Goal: Transaction & Acquisition: Obtain resource

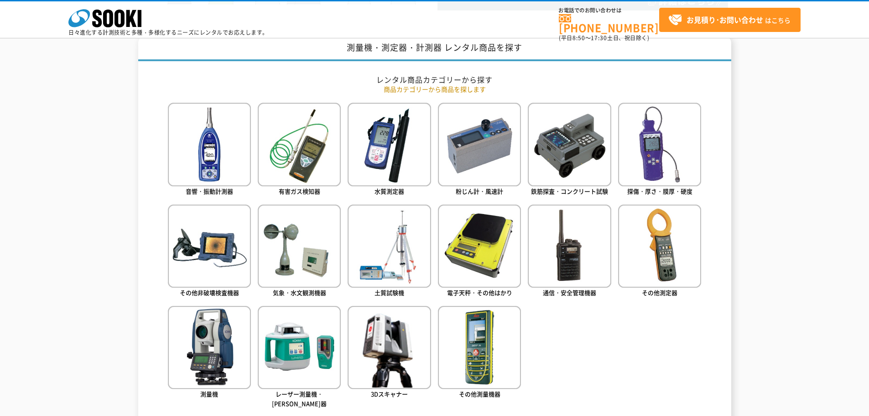
scroll to position [365, 0]
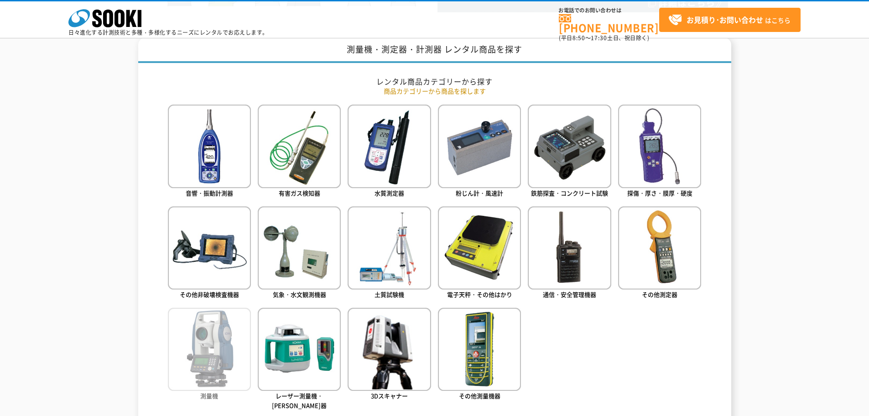
click at [186, 363] on img at bounding box center [209, 348] width 83 height 83
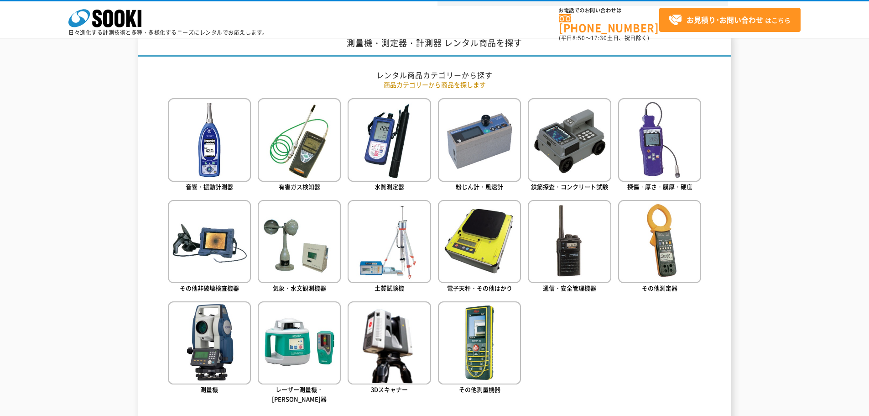
scroll to position [411, 0]
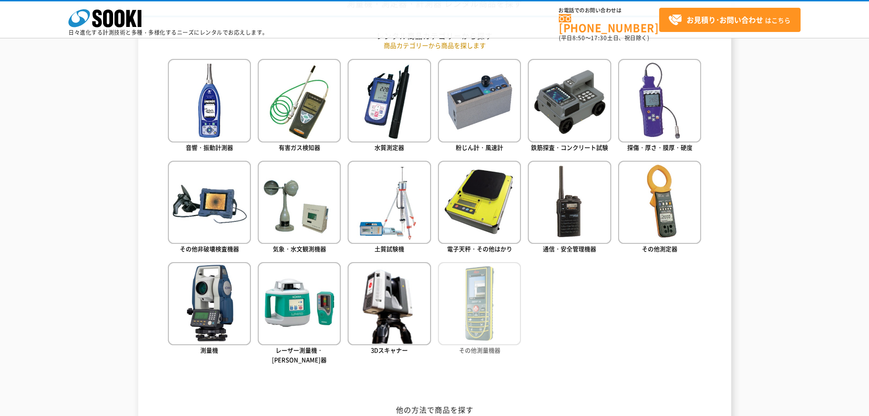
click at [500, 314] on img at bounding box center [479, 303] width 83 height 83
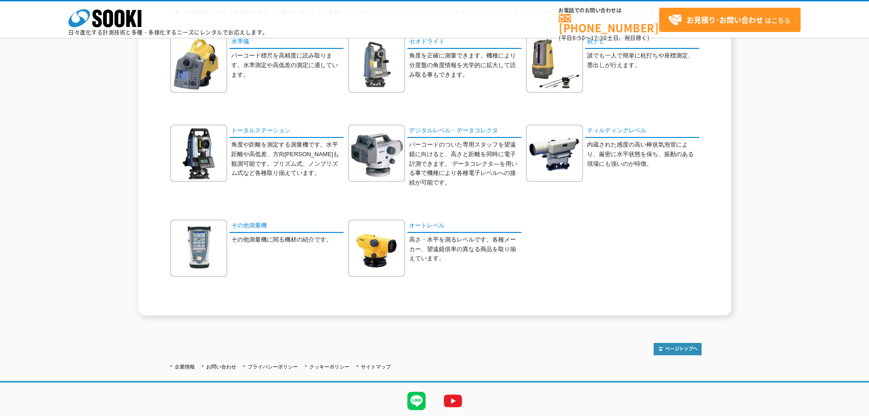
scroll to position [91, 0]
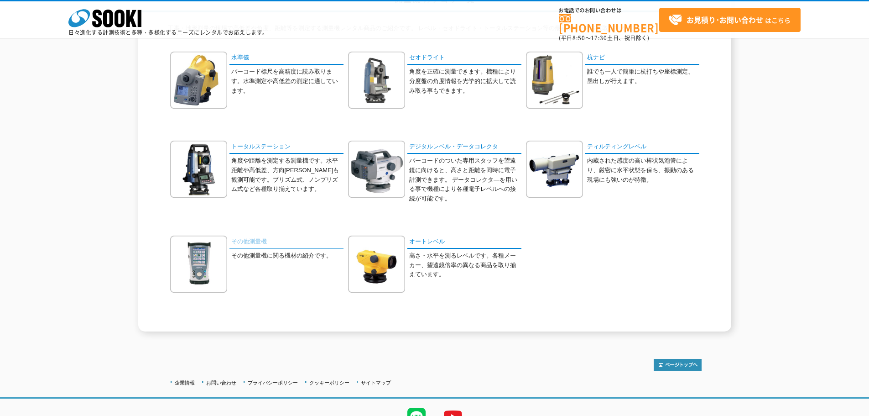
click at [239, 245] on link "その他測量機" at bounding box center [286, 241] width 114 height 13
click at [437, 238] on link "オートレベル" at bounding box center [464, 241] width 114 height 13
click at [616, 146] on link "ティルティングレベル" at bounding box center [642, 147] width 114 height 13
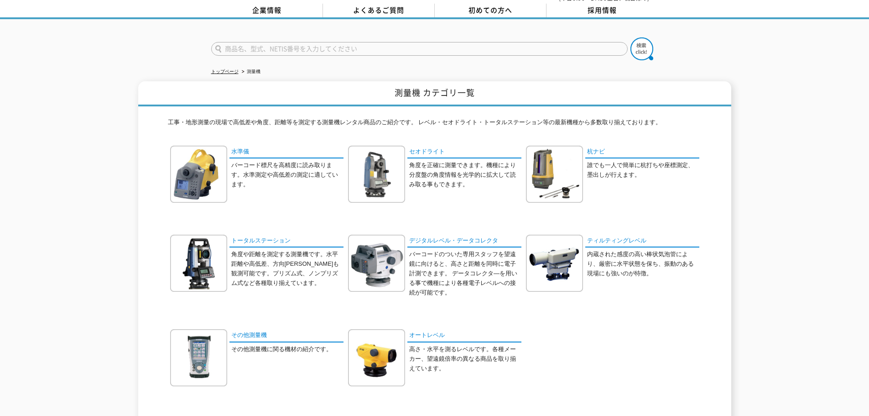
scroll to position [0, 0]
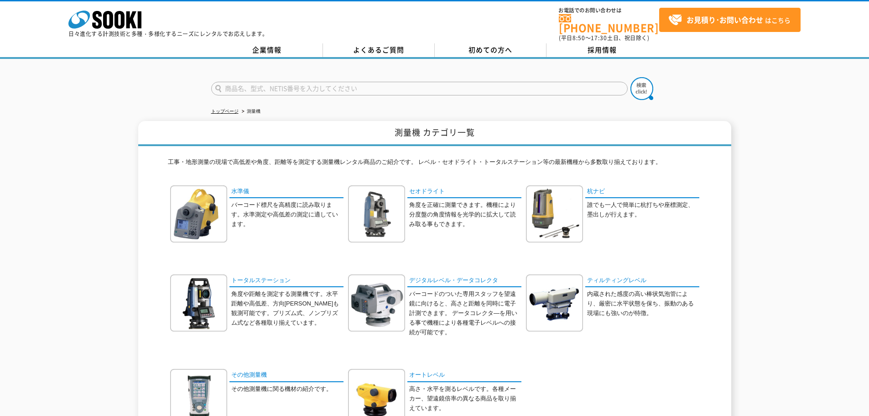
click at [257, 86] on input "text" at bounding box center [419, 89] width 417 height 14
paste input "trupulse"
type input "trupulse"
click at [630, 77] on button at bounding box center [641, 88] width 23 height 23
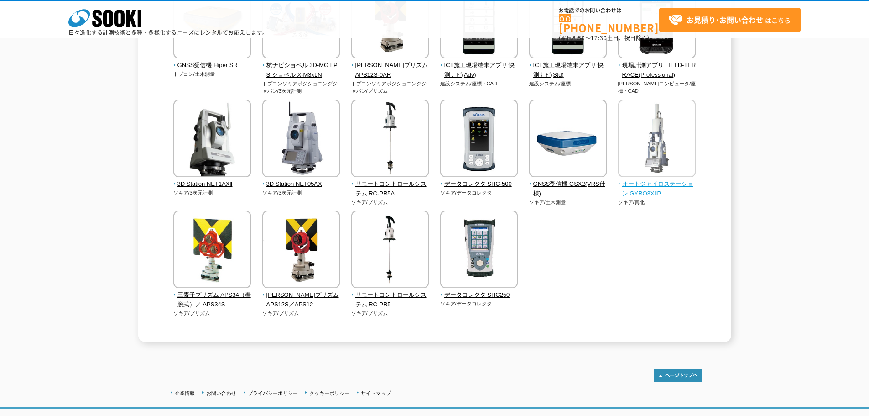
scroll to position [218, 0]
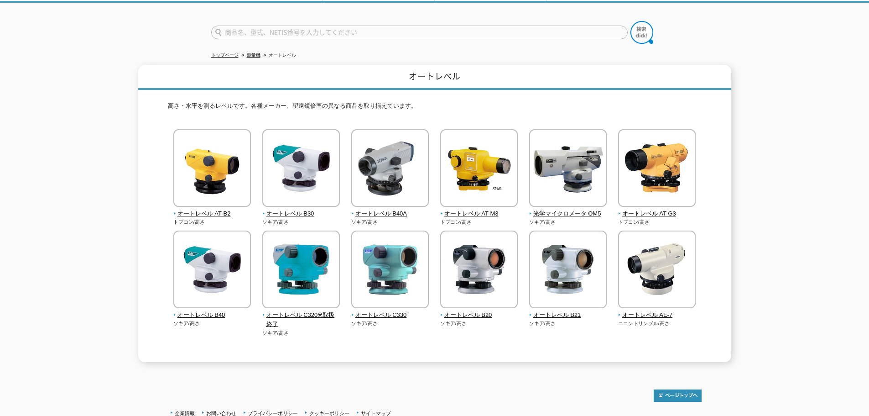
scroll to position [126, 0]
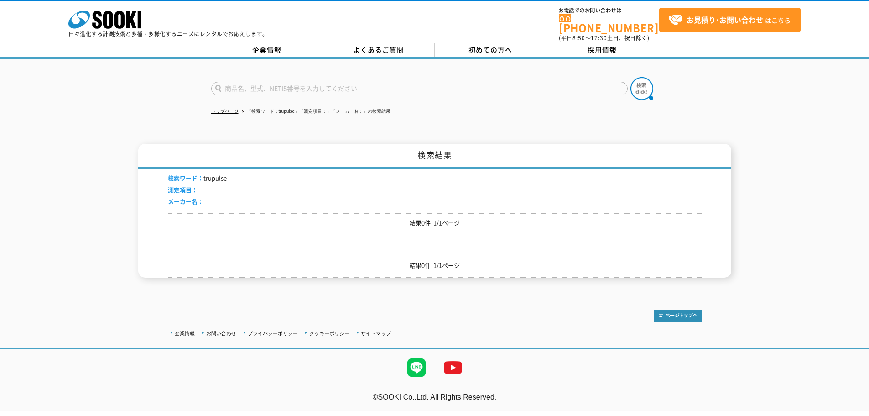
click at [261, 82] on input "text" at bounding box center [419, 89] width 417 height 14
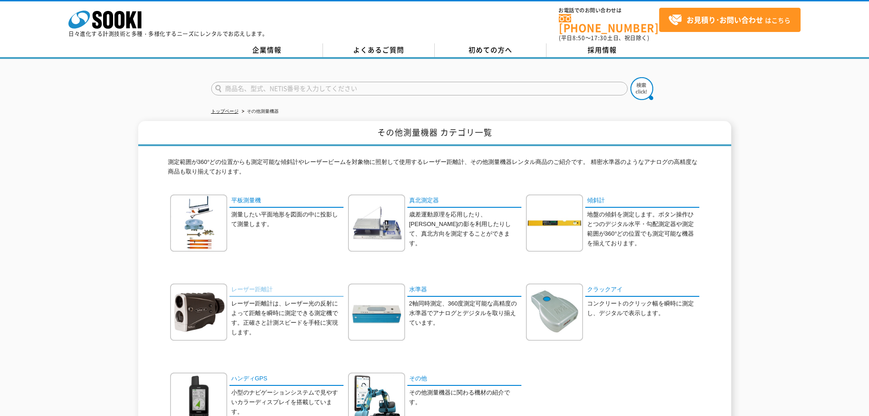
click at [266, 283] on link "レーザー距離計" at bounding box center [286, 289] width 114 height 13
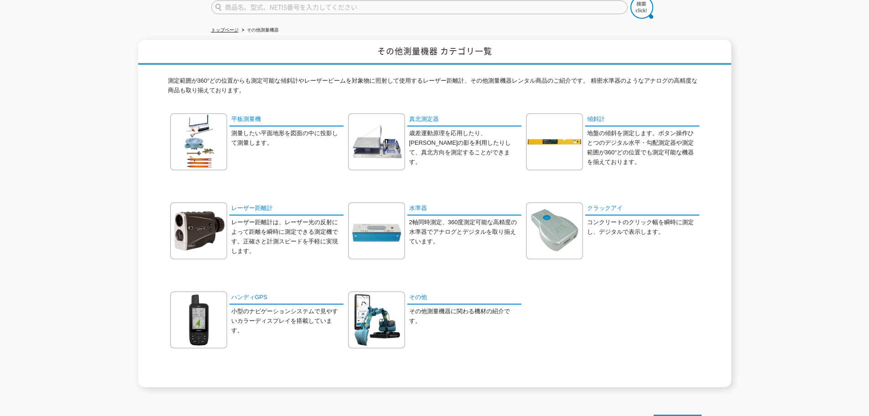
scroll to position [141, 0]
